Goal: Task Accomplishment & Management: Manage account settings

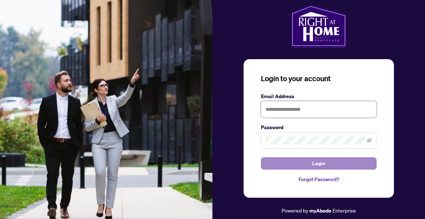
type input "**********"
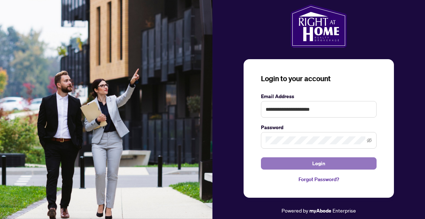
click at [319, 162] on span "Login" at bounding box center [318, 164] width 13 height 12
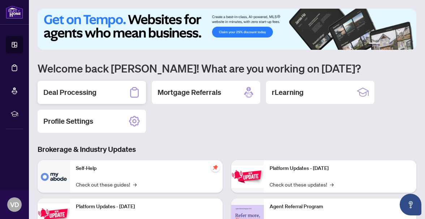
click at [63, 91] on h2 "Deal Processing" at bounding box center [69, 92] width 53 height 10
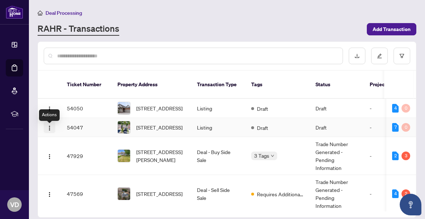
click at [49, 131] on img "button" at bounding box center [50, 128] width 6 height 6
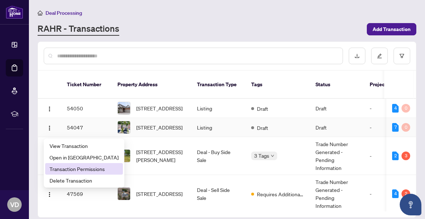
click at [60, 169] on span "Transaction Permissions" at bounding box center [84, 169] width 69 height 8
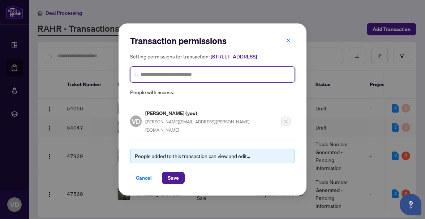
click at [162, 78] on input "search" at bounding box center [216, 75] width 150 height 8
type input "******"
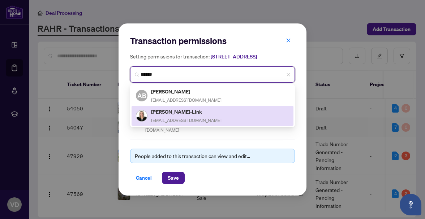
click at [169, 116] on h5 "[PERSON_NAME]-Link" at bounding box center [186, 112] width 70 height 8
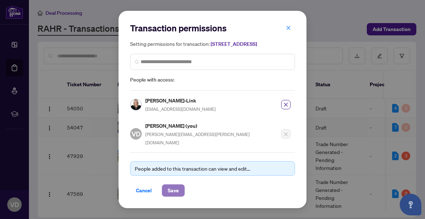
click at [171, 189] on span "Save" at bounding box center [173, 191] width 11 height 12
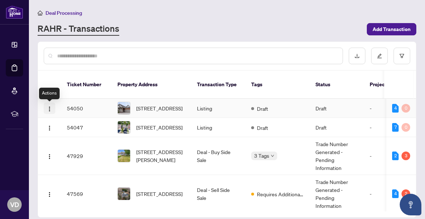
click at [49, 109] on img "button" at bounding box center [50, 109] width 6 height 6
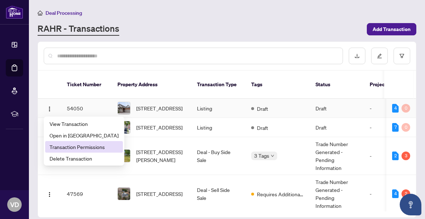
click at [76, 148] on span "Transaction Permissions" at bounding box center [84, 147] width 69 height 8
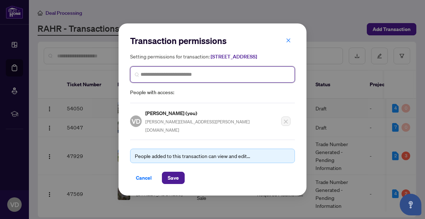
click at [191, 78] on input "search" at bounding box center [216, 75] width 150 height 8
type input "******"
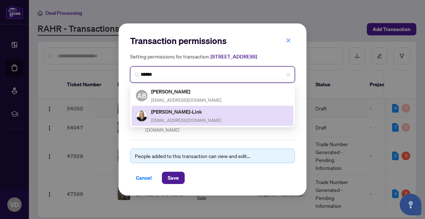
click at [181, 116] on h5 "[PERSON_NAME]-Link" at bounding box center [186, 112] width 70 height 8
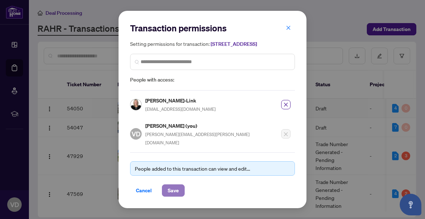
click at [173, 189] on span "Save" at bounding box center [173, 191] width 11 height 12
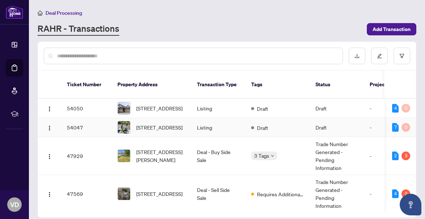
click at [77, 131] on td "54047" at bounding box center [86, 127] width 51 height 19
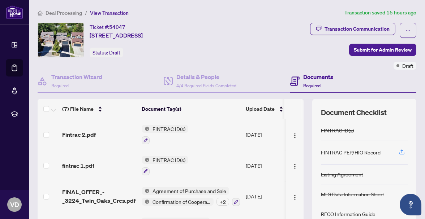
scroll to position [94, 0]
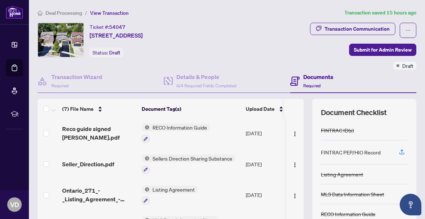
click at [207, 168] on div at bounding box center [189, 170] width 94 height 9
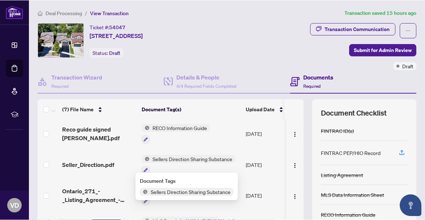
scroll to position [82, 0]
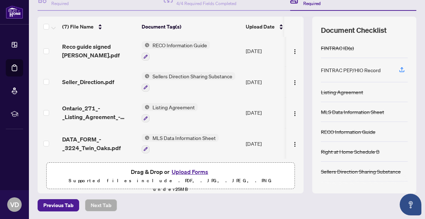
drag, startPoint x: 268, startPoint y: 190, endPoint x: -381, endPoint y: 1350, distance: 1329.1
click at [0, 219] on html "Dashboard Deal Processing Mortgage Referrals rLearning VD Vicki Dillane vicki.d…" at bounding box center [212, 109] width 425 height 219
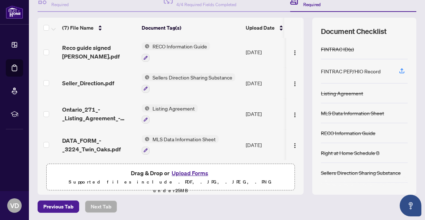
scroll to position [81, 0]
drag, startPoint x: 139, startPoint y: 141, endPoint x: -1739, endPoint y: 955, distance: 2046.7
click at [0, 219] on html "Dashboard Deal Processing Mortgage Referrals rLearning VD Vicki Dillane vicki.d…" at bounding box center [212, 110] width 425 height 220
click at [294, 201] on div "Previous Tab Next Tab" at bounding box center [227, 207] width 379 height 12
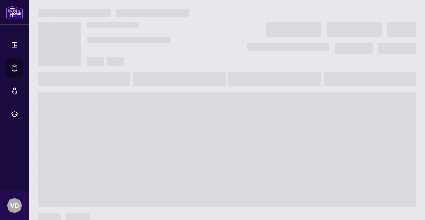
drag, startPoint x: 256, startPoint y: 141, endPoint x: -1698, endPoint y: 1217, distance: 2230.2
click at [0, 220] on html "Dashboard Deal Processing Mortgage Referrals rLearning VD Vicki Dillane vicki.d…" at bounding box center [212, 110] width 425 height 220
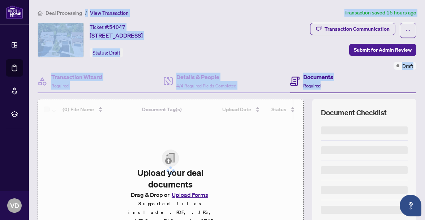
click at [0, 220] on html "Dashboard Deal Processing Mortgage Referrals rLearning VD Vicki Dillane vicki.d…" at bounding box center [212, 110] width 425 height 220
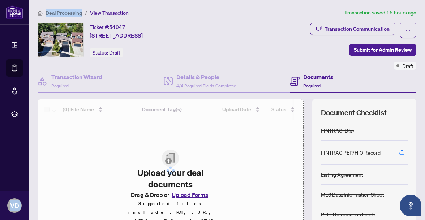
drag, startPoint x: 20, startPoint y: 147, endPoint x: -1643, endPoint y: 1240, distance: 1989.2
click at [0, 220] on html "Dashboard Deal Processing Mortgage Referrals rLearning VD Vicki Dillane vicki.d…" at bounding box center [212, 110] width 425 height 220
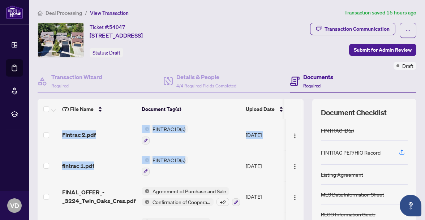
scroll to position [81, 0]
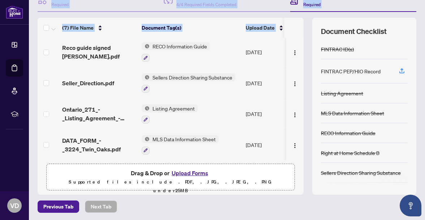
drag, startPoint x: 224, startPoint y: 173, endPoint x: -880, endPoint y: 418, distance: 1131.3
click at [0, 220] on html "Dashboard Deal Processing Mortgage Referrals rLearning VD Vicki Dillane vicki.d…" at bounding box center [212, 110] width 425 height 220
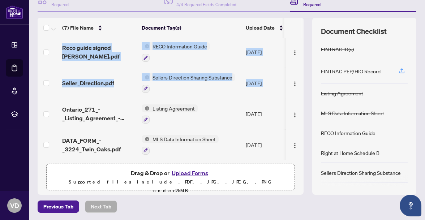
drag, startPoint x: 53, startPoint y: 119, endPoint x: -187, endPoint y: 188, distance: 249.5
click at [0, 188] on html "Dashboard Deal Processing Mortgage Referrals rLearning VD Vicki Dillane vicki.d…" at bounding box center [212, 110] width 425 height 220
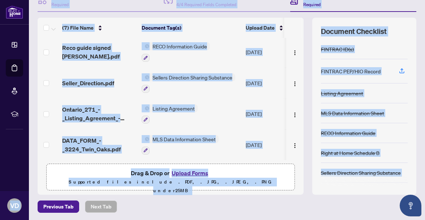
drag, startPoint x: 13, startPoint y: 150, endPoint x: -688, endPoint y: 404, distance: 746.2
click at [0, 220] on html "Dashboard Deal Processing Mortgage Referrals rLearning VD Vicki Dillane vicki.d…" at bounding box center [212, 110] width 425 height 220
click at [145, 219] on main "Deal Processing / View Transaction Transaction saved 15 hours ago Ticket #: 540…" at bounding box center [227, 110] width 396 height 220
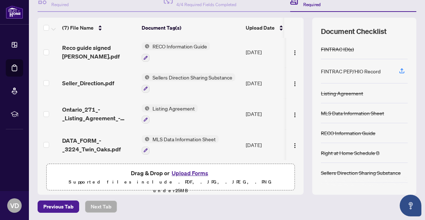
click at [113, 193] on div "(7) File Name Document Tag(s) Upload Date Status Fintrac 2.pdf FINTRAC ID(s) Se…" at bounding box center [171, 106] width 266 height 177
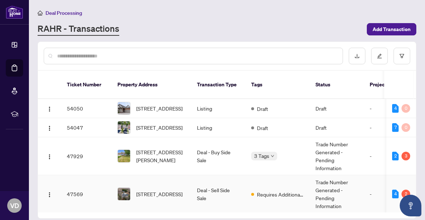
click at [125, 183] on td "[STREET_ADDRESS]" at bounding box center [152, 194] width 80 height 38
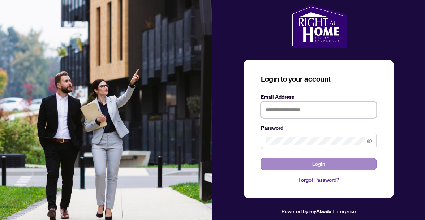
type input "**********"
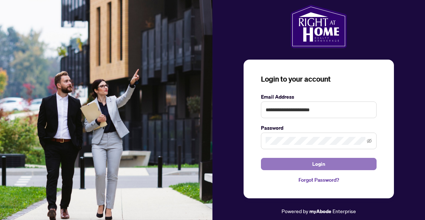
click at [293, 164] on button "Login" at bounding box center [319, 164] width 116 height 12
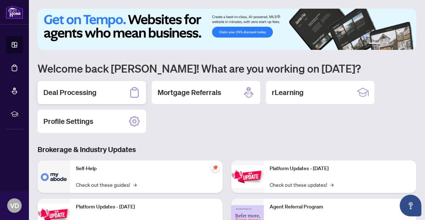
click at [84, 93] on h2 "Deal Processing" at bounding box center [69, 92] width 53 height 10
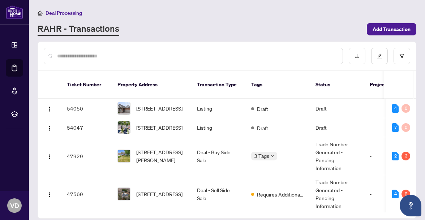
scroll to position [7, 0]
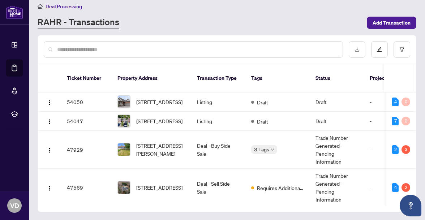
click at [74, 125] on td "54047" at bounding box center [86, 121] width 51 height 19
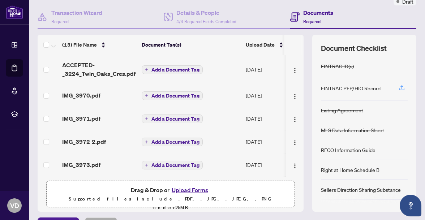
click at [173, 94] on span "Add a Document Tag" at bounding box center [175, 95] width 48 height 5
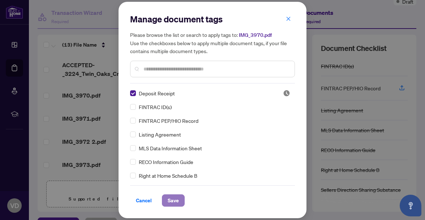
click at [169, 200] on span "Save" at bounding box center [173, 201] width 11 height 12
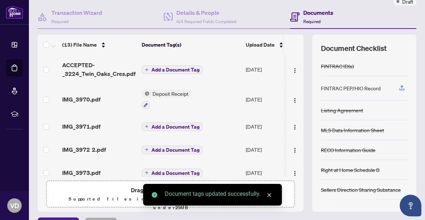
click at [147, 125] on icon "plus" at bounding box center [147, 127] width 4 height 4
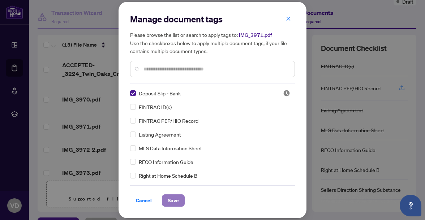
click at [171, 197] on span "Save" at bounding box center [173, 201] width 11 height 12
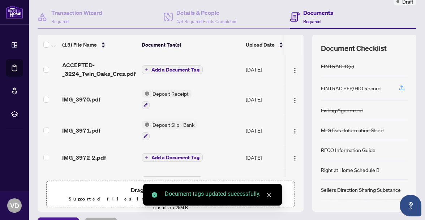
click at [147, 68] on icon "plus" at bounding box center [147, 70] width 4 height 4
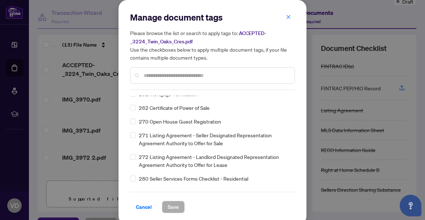
scroll to position [2945, 0]
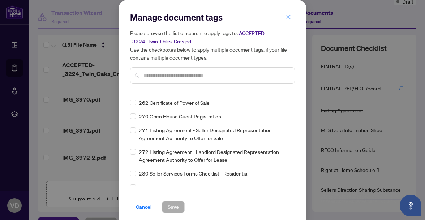
click at [223, 73] on input "text" at bounding box center [215, 76] width 145 height 8
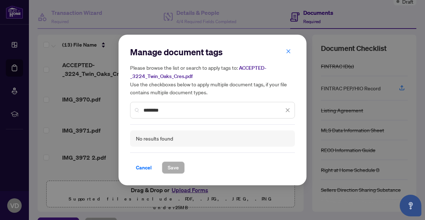
type input "********"
click at [287, 110] on icon "close" at bounding box center [287, 110] width 5 height 5
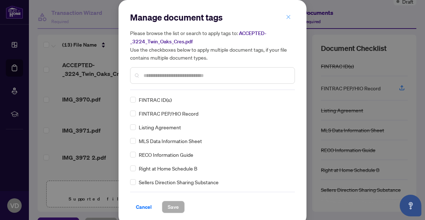
click at [289, 16] on icon "close" at bounding box center [288, 16] width 5 height 5
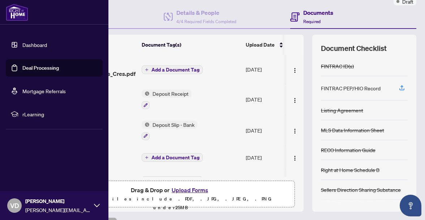
click at [22, 68] on link "Deal Processing" at bounding box center [40, 68] width 37 height 7
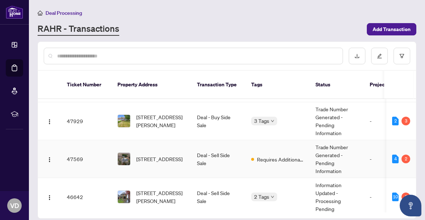
scroll to position [46, 0]
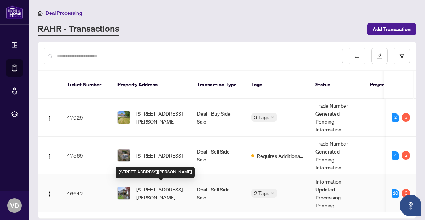
click at [146, 187] on span "[STREET_ADDRESS][PERSON_NAME]" at bounding box center [160, 193] width 49 height 16
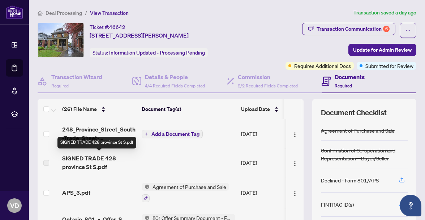
click at [103, 158] on span "SIGNED TRADE 428 province St S.pdf" at bounding box center [99, 162] width 74 height 17
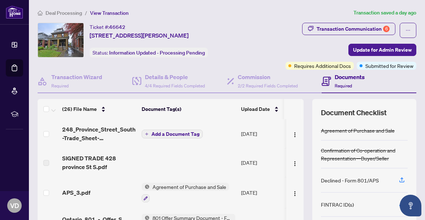
click at [157, 132] on span "Add a Document Tag" at bounding box center [175, 134] width 48 height 5
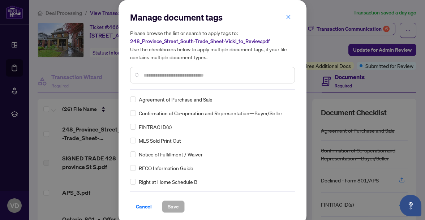
click at [171, 76] on input "text" at bounding box center [215, 75] width 145 height 8
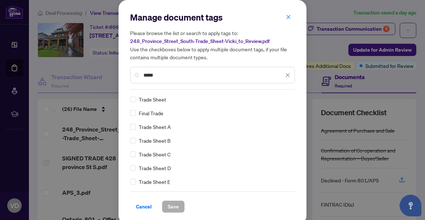
type input "*****"
click at [171, 205] on span "Save" at bounding box center [173, 207] width 11 height 12
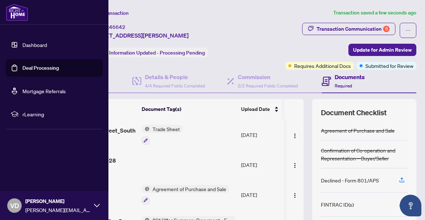
click at [22, 69] on link "Deal Processing" at bounding box center [40, 68] width 37 height 7
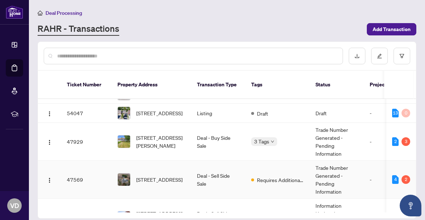
scroll to position [46, 0]
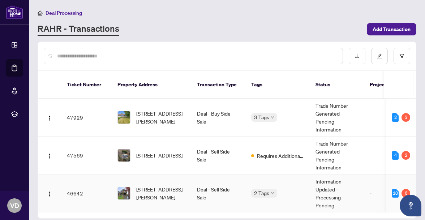
click at [74, 192] on td "46642" at bounding box center [86, 194] width 51 height 38
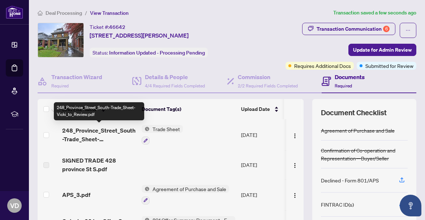
click at [110, 129] on span "248_Province_Street_South-Trade_Sheet-Vicki_to_Review.pdf" at bounding box center [99, 134] width 74 height 17
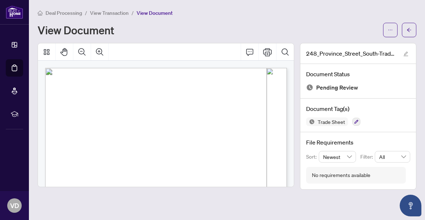
click at [204, 34] on div "View Document" at bounding box center [208, 30] width 341 height 12
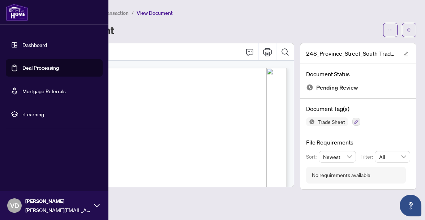
click at [22, 46] on link "Dashboard" at bounding box center [34, 45] width 25 height 7
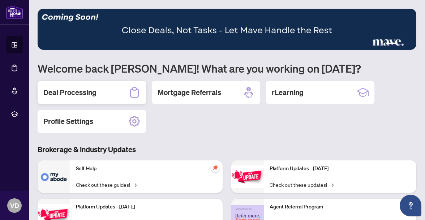
click at [68, 91] on h2 "Deal Processing" at bounding box center [69, 92] width 53 height 10
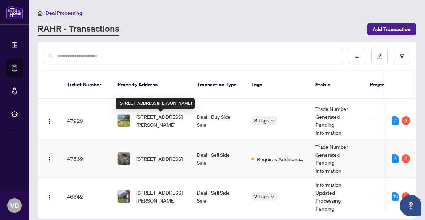
scroll to position [46, 0]
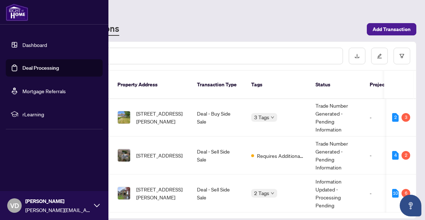
click at [22, 43] on link "Dashboard" at bounding box center [34, 45] width 25 height 7
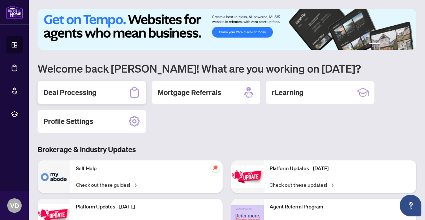
click at [57, 91] on h2 "Deal Processing" at bounding box center [69, 92] width 53 height 10
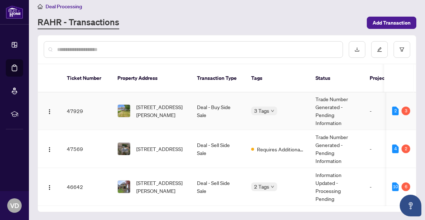
scroll to position [46, 0]
click at [72, 183] on td "46642" at bounding box center [86, 187] width 51 height 38
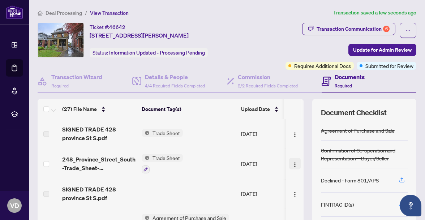
click at [292, 163] on img "button" at bounding box center [295, 165] width 6 height 6
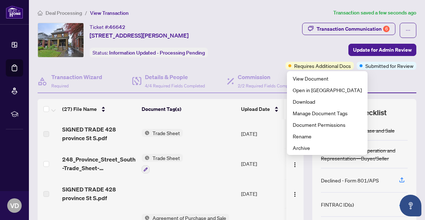
click at [182, 173] on td "Trade Sheet" at bounding box center [188, 163] width 99 height 31
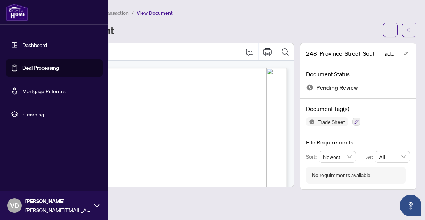
click at [22, 69] on link "Deal Processing" at bounding box center [40, 68] width 37 height 7
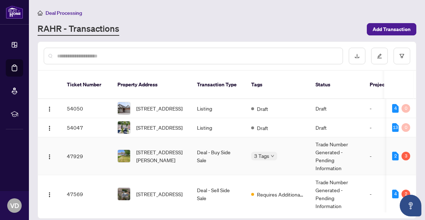
scroll to position [46, 0]
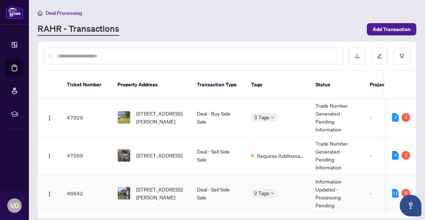
click at [72, 193] on td "46642" at bounding box center [86, 194] width 51 height 38
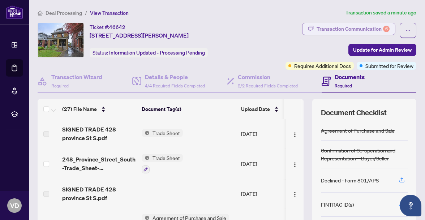
click at [346, 29] on div "Transaction Communication 6" at bounding box center [353, 29] width 73 height 12
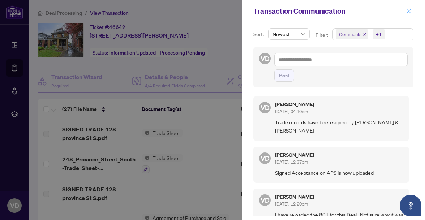
click at [407, 12] on icon "close" at bounding box center [409, 11] width 4 height 4
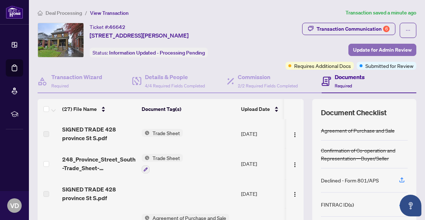
click at [380, 47] on span "Update for Admin Review" at bounding box center [382, 50] width 59 height 12
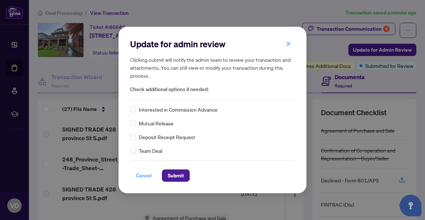
click at [144, 173] on span "Cancel" at bounding box center [144, 176] width 16 height 12
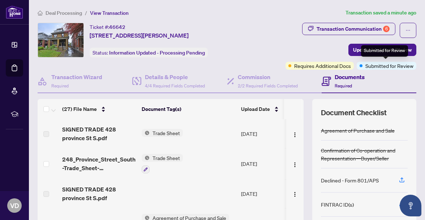
click at [370, 64] on span "Submitted for Review" at bounding box center [389, 66] width 48 height 8
click at [387, 66] on span "Submitted for Review" at bounding box center [389, 66] width 48 height 8
click at [373, 62] on span "Submitted for Review" at bounding box center [389, 66] width 48 height 8
click at [365, 65] on span "Submitted for Review" at bounding box center [389, 66] width 48 height 8
click at [366, 65] on span "Submitted for Review" at bounding box center [389, 66] width 48 height 8
